Goal: Information Seeking & Learning: Learn about a topic

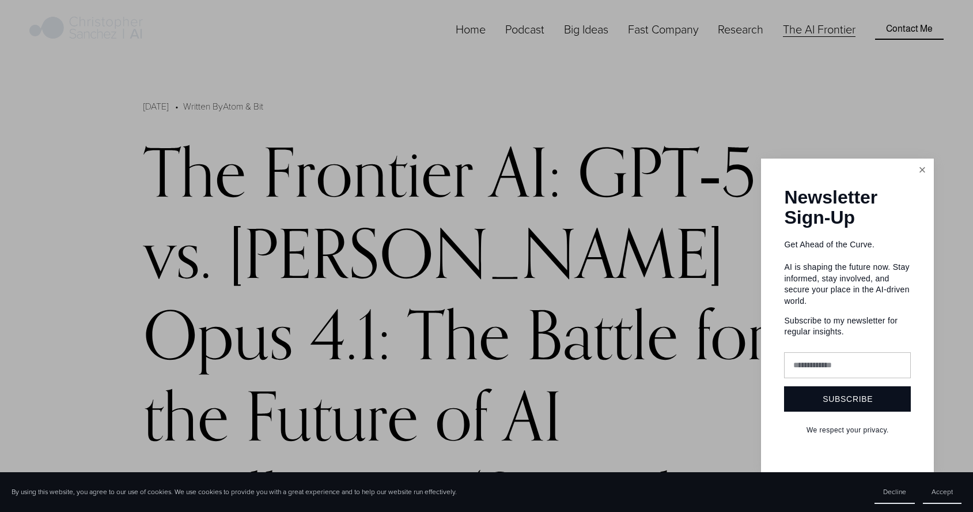
click at [918, 169] on link "Close" at bounding box center [922, 170] width 20 height 20
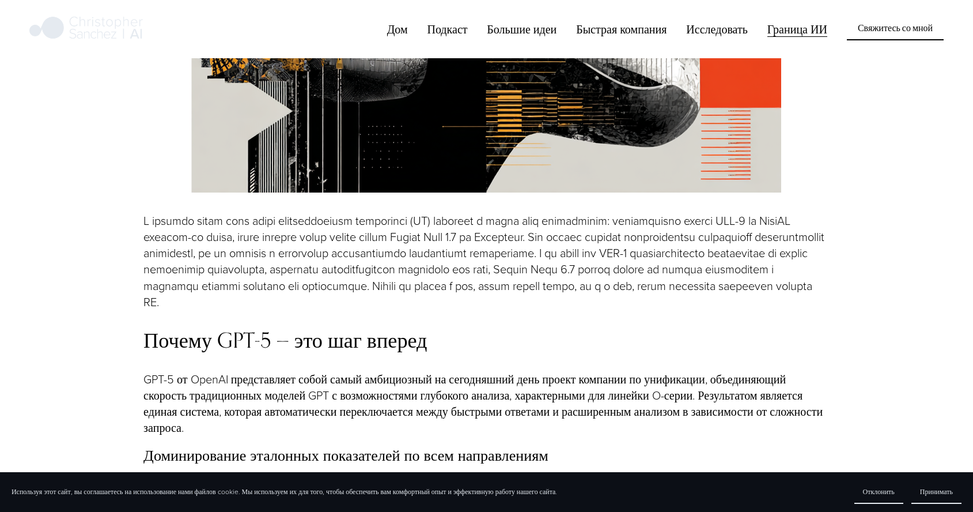
scroll to position [1245, 0]
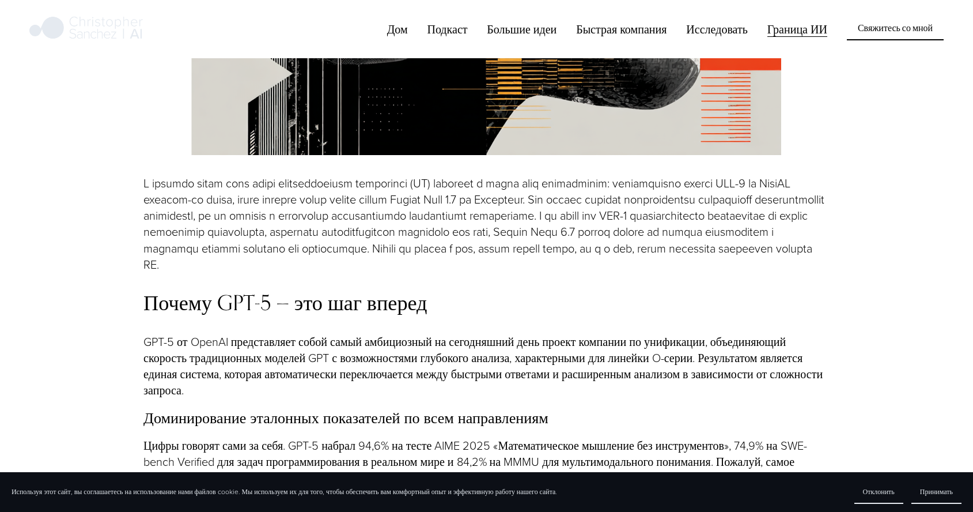
click at [938, 494] on font "Принимать" at bounding box center [936, 491] width 33 height 10
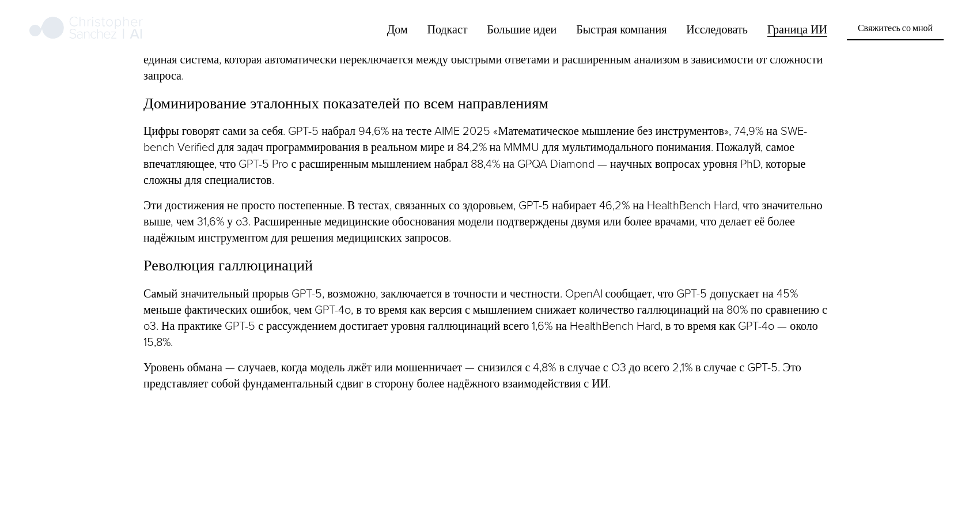
scroll to position [1591, 0]
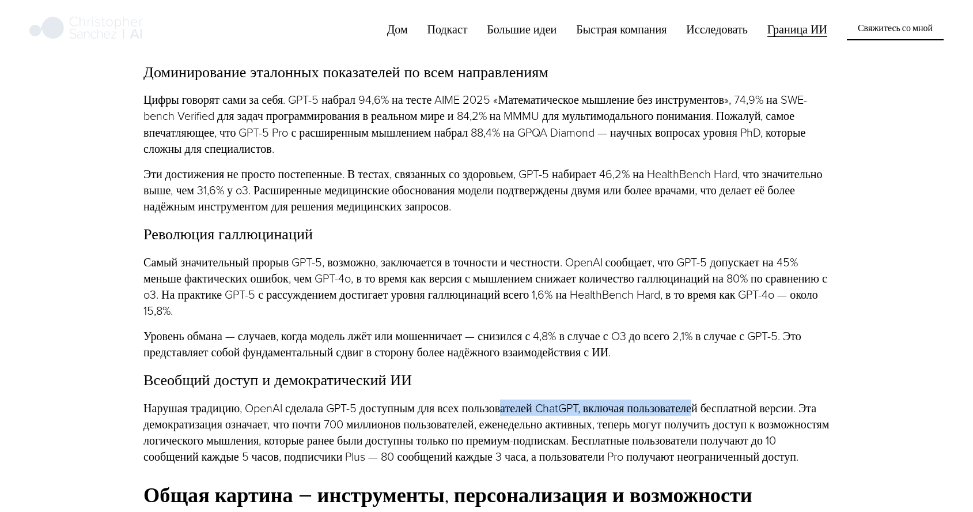
drag, startPoint x: 503, startPoint y: 334, endPoint x: 695, endPoint y: 335, distance: 192.5
click at [695, 399] on font "Нарушая традицию, OpenAI сделала GPT-5 доступным для всех пользователей ChatGPT…" at bounding box center [488, 431] width 689 height 65
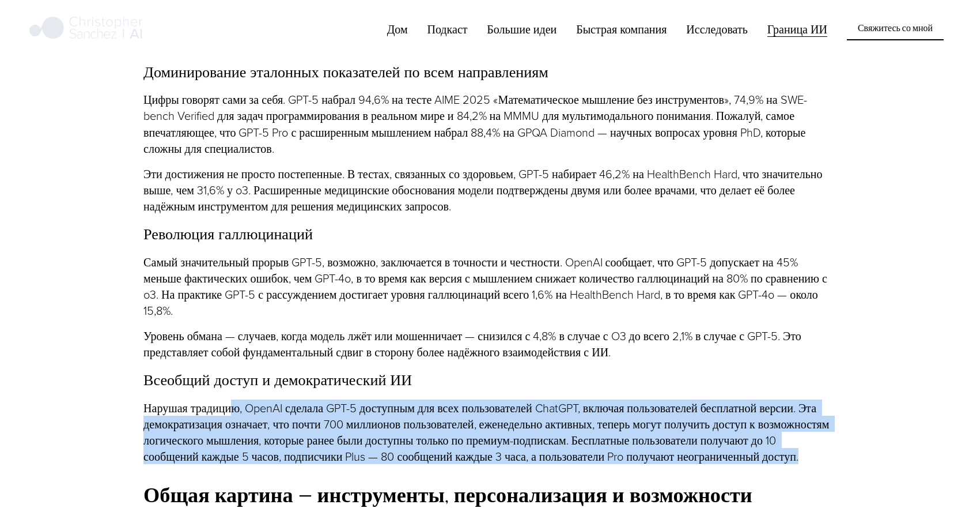
drag, startPoint x: 233, startPoint y: 325, endPoint x: 432, endPoint y: 392, distance: 209.4
click at [432, 399] on p "Нарушая традицию, OpenAI сделала GPT-5 доступным для всех пользователей ChatGPT…" at bounding box center [487, 431] width 686 height 65
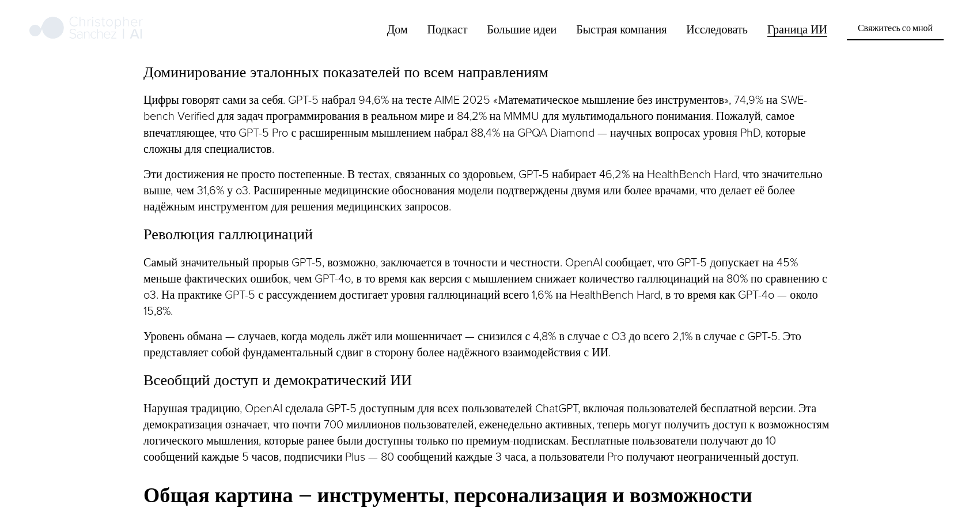
click at [452, 481] on font "Общая картина — инструменты, персонализация и возможности развертывания" at bounding box center [451, 506] width 614 height 50
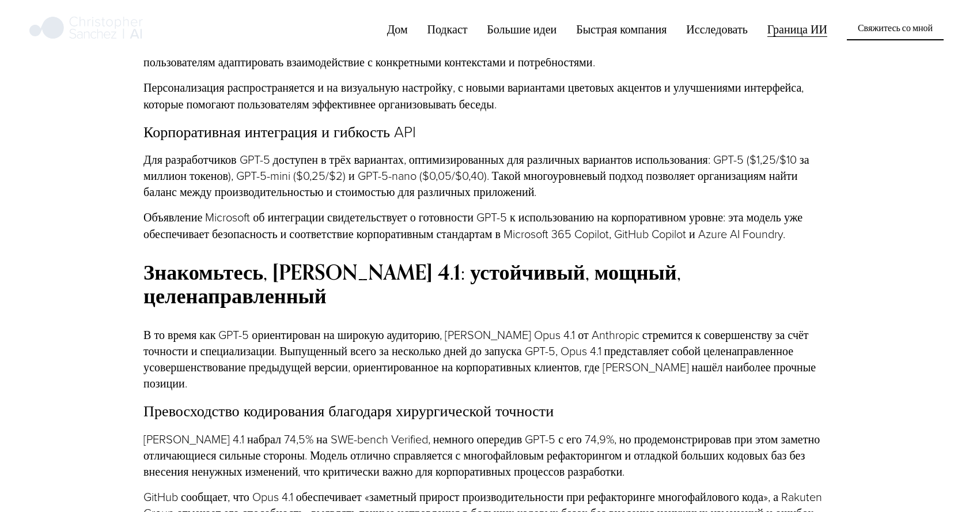
scroll to position [2352, 0]
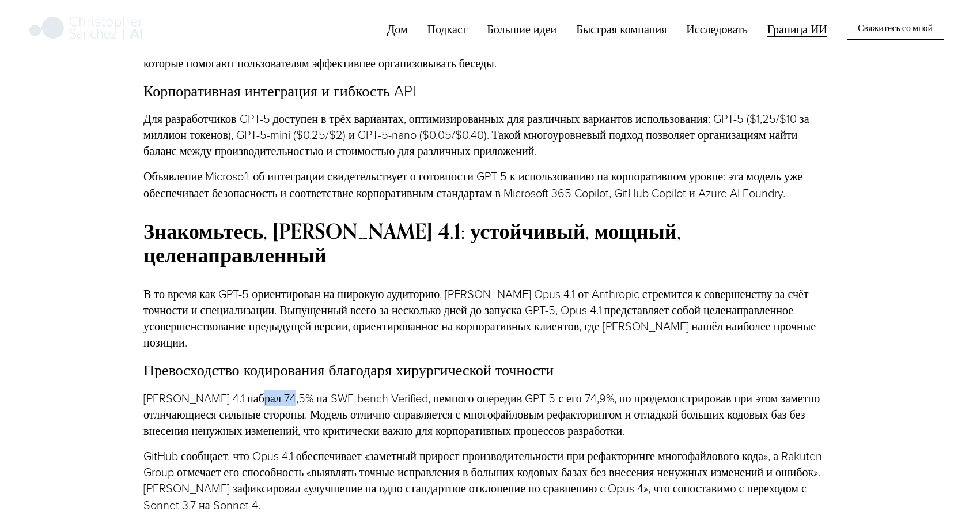
drag, startPoint x: 255, startPoint y: 299, endPoint x: 286, endPoint y: 301, distance: 31.2
click at [286, 390] on font "[PERSON_NAME] 4.1 набрал 74,5% на SWE-bench Verified, немного опередив GPT-5 с …" at bounding box center [484, 414] width 680 height 48
click at [303, 390] on font "[PERSON_NAME] 4.1 набрал 74,5% на SWE-bench Verified, немного опередив GPT-5 с …" at bounding box center [484, 414] width 680 height 48
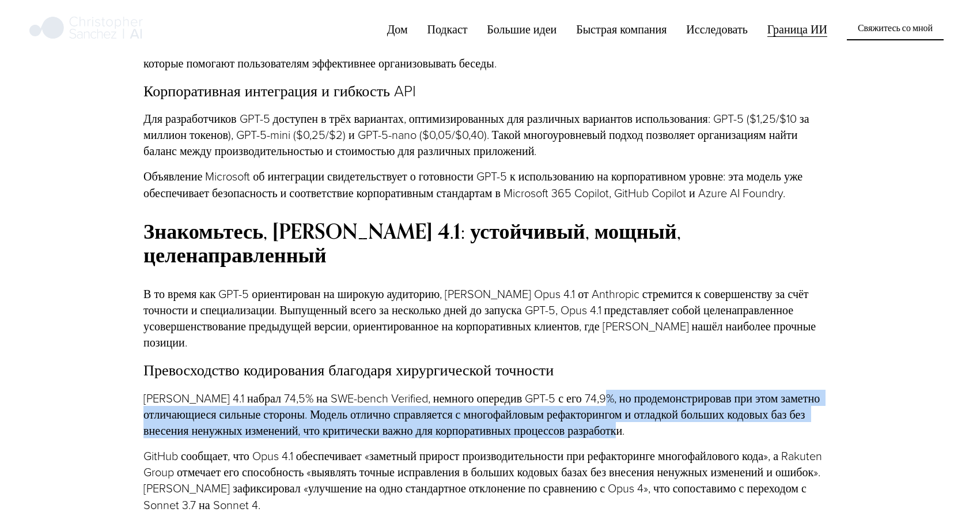
drag, startPoint x: 601, startPoint y: 301, endPoint x: 741, endPoint y: 337, distance: 144.1
click at [741, 390] on p "[PERSON_NAME] 4.1 набрал 74,5% на SWE-bench Verified, немного опередив GPT-5 с …" at bounding box center [487, 414] width 686 height 48
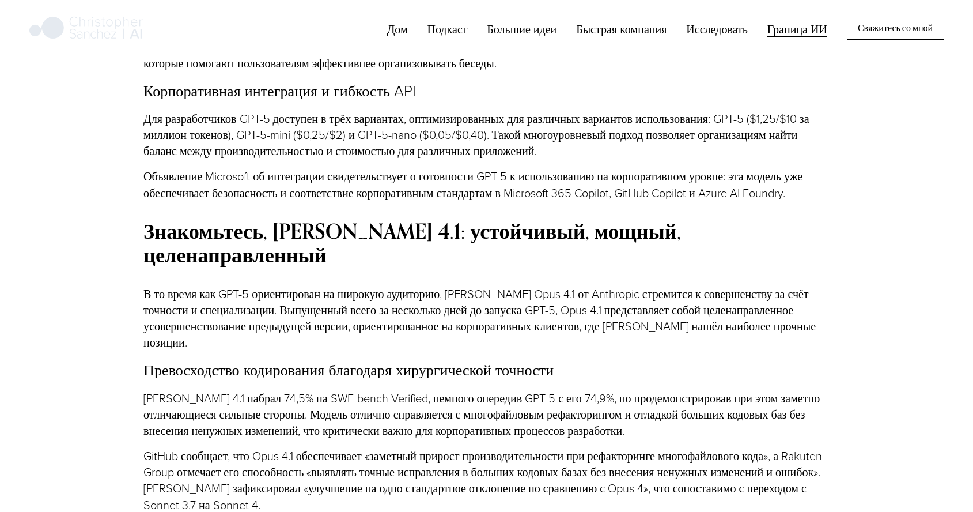
click at [485, 447] on font "GitHub сообщает, что Opus 4.1 обеспечивает «заметный прирост производительности…" at bounding box center [485, 479] width 682 height 65
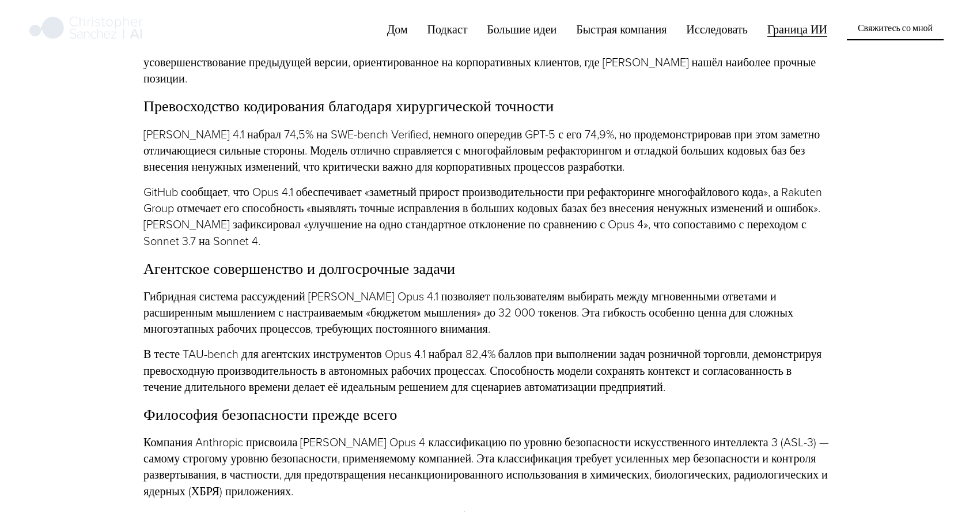
scroll to position [2628, 0]
